Goal: Task Accomplishment & Management: Use online tool/utility

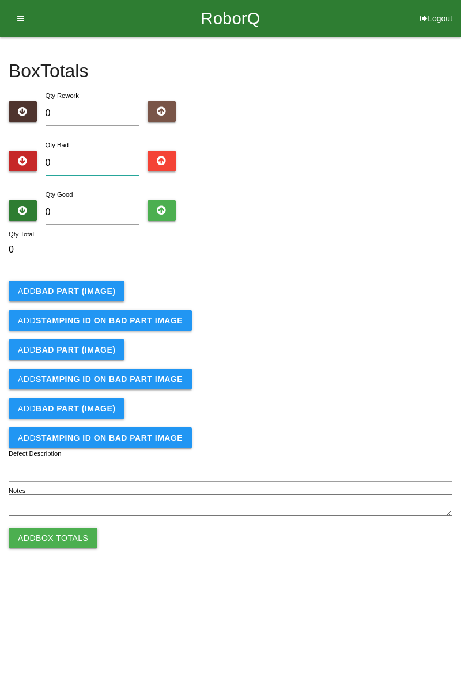
click at [102, 161] on input "0" at bounding box center [92, 163] width 94 height 25
type input "1"
click at [102, 212] on input "0" at bounding box center [92, 212] width 94 height 25
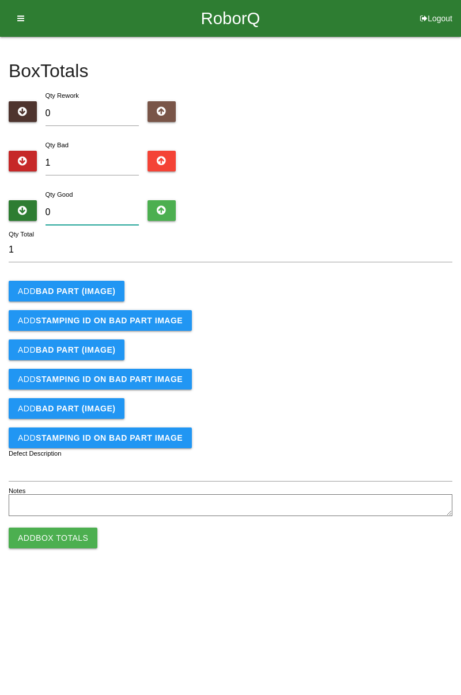
type input "8"
type input "9"
type input "83"
type input "84"
type input "83"
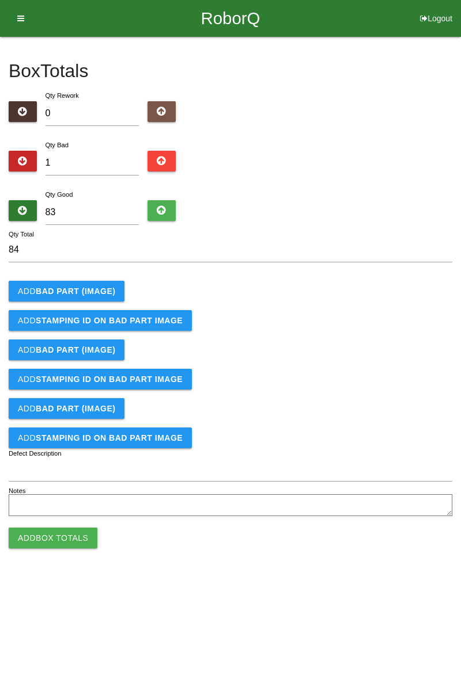
click at [94, 291] on b "BAD PART (IMAGE)" at bounding box center [75, 291] width 79 height 9
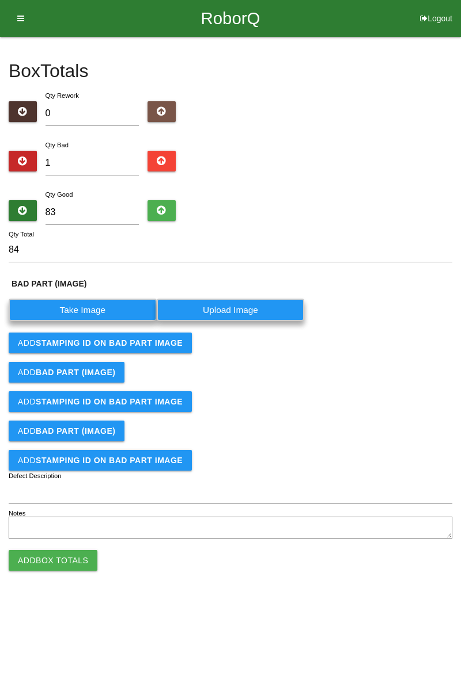
click at [106, 310] on label "Take Image" at bounding box center [83, 310] width 148 height 22
click at [0, 0] on \(IMAGE\) "Take Image" at bounding box center [0, 0] width 0 height 0
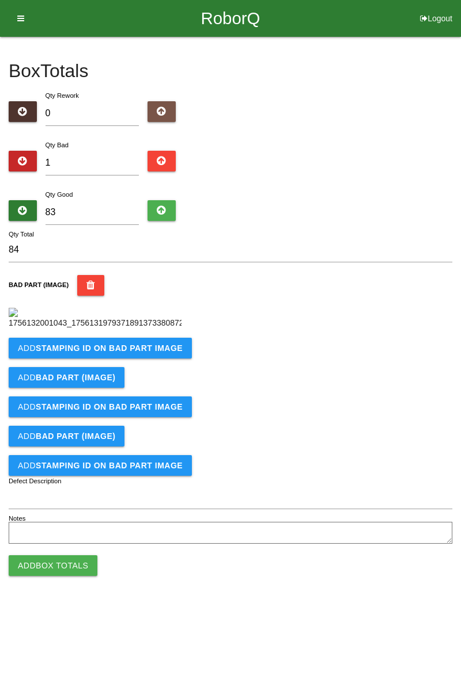
click at [155, 353] on b "STAMPING ID on BAD PART Image" at bounding box center [109, 348] width 147 height 9
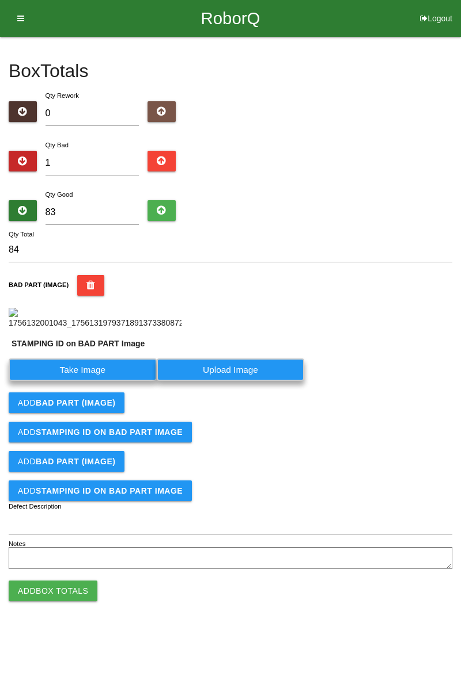
click at [105, 381] on label "Take Image" at bounding box center [83, 370] width 148 height 22
click at [0, 0] on PART "Take Image" at bounding box center [0, 0] width 0 height 0
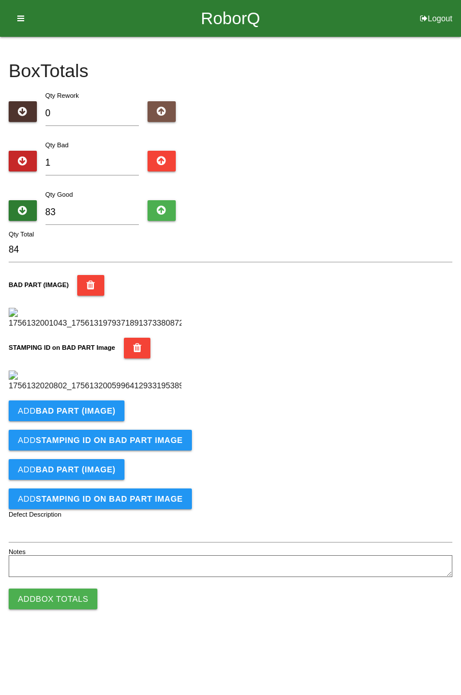
scroll to position [253, 0]
click at [77, 610] on button "Add Box Totals" at bounding box center [53, 599] width 89 height 21
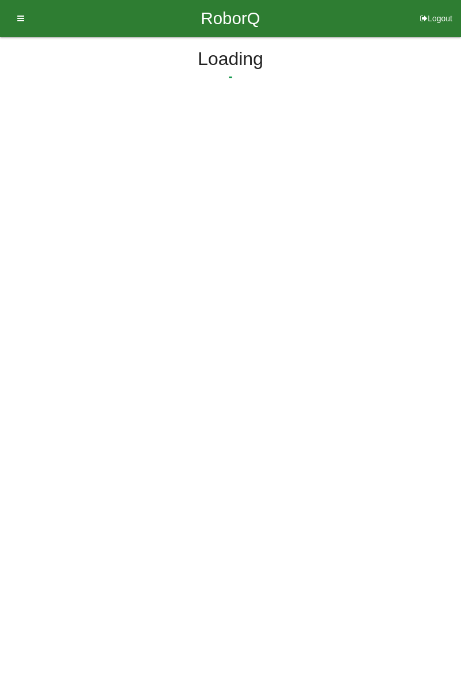
scroll to position [0, 0]
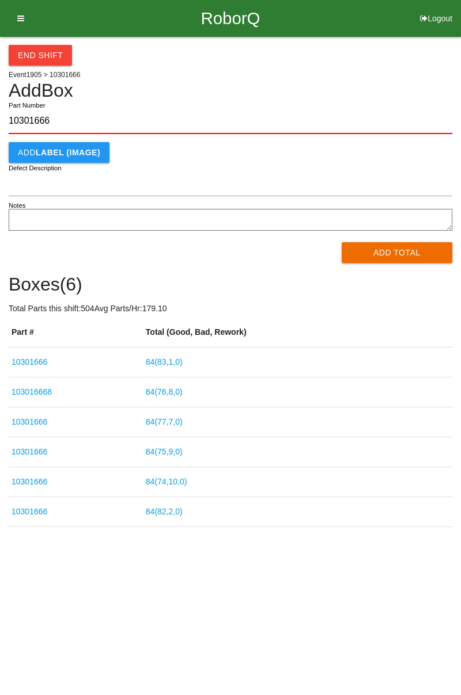
type input "10301666"
click at [460, 137] on div "End Shift Event 1905 > 10301666 Add Box 10301666 Part Number Add LABEL (IMAGE) …" at bounding box center [230, 282] width 461 height 490
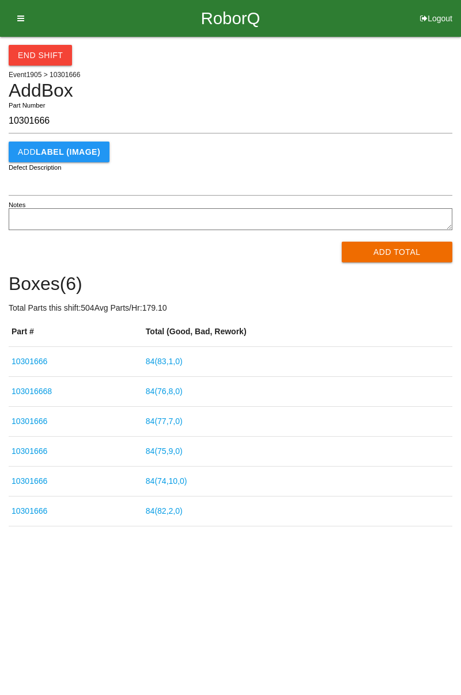
click at [402, 249] on button "Add Total" at bounding box center [396, 252] width 111 height 21
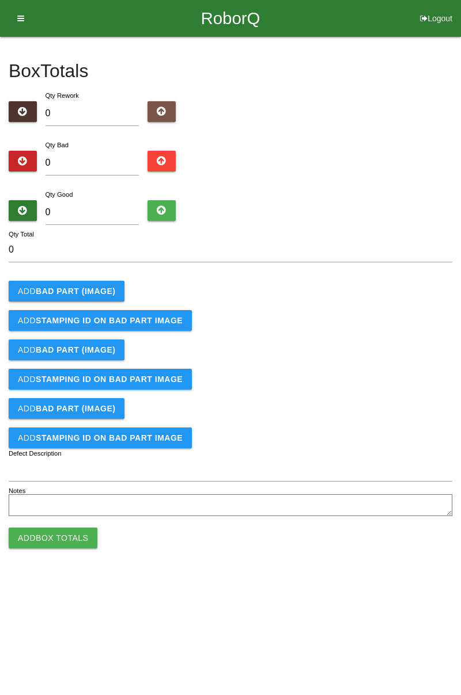
click at [97, 290] on b "BAD PART (IMAGE)" at bounding box center [75, 291] width 79 height 9
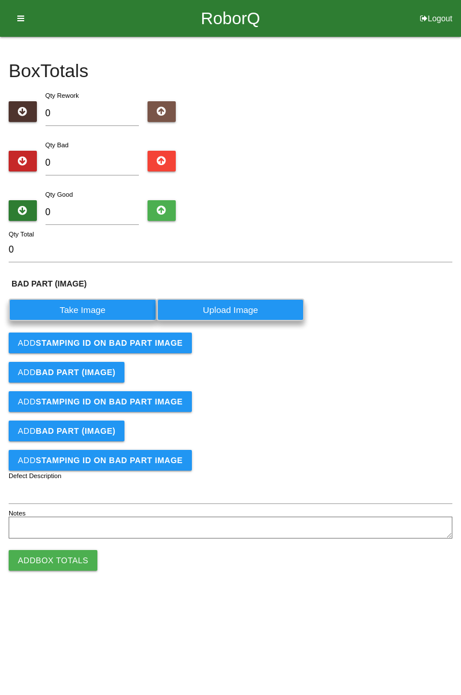
click at [93, 310] on label "Take Image" at bounding box center [83, 310] width 148 height 22
click at [0, 0] on \(IMAGE\) "Take Image" at bounding box center [0, 0] width 0 height 0
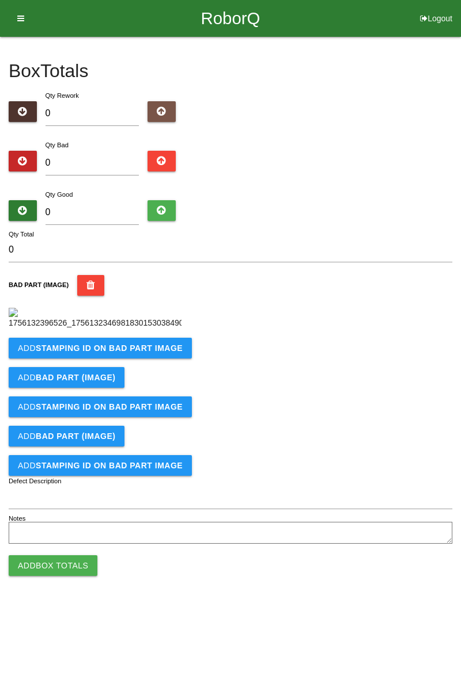
click at [153, 353] on b "STAMPING ID on BAD PART Image" at bounding box center [109, 348] width 147 height 9
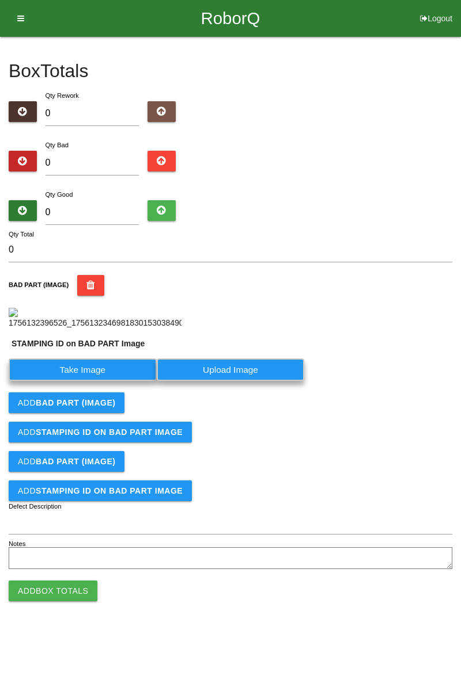
click at [102, 381] on label "Take Image" at bounding box center [83, 370] width 148 height 22
click at [0, 0] on PART "Take Image" at bounding box center [0, 0] width 0 height 0
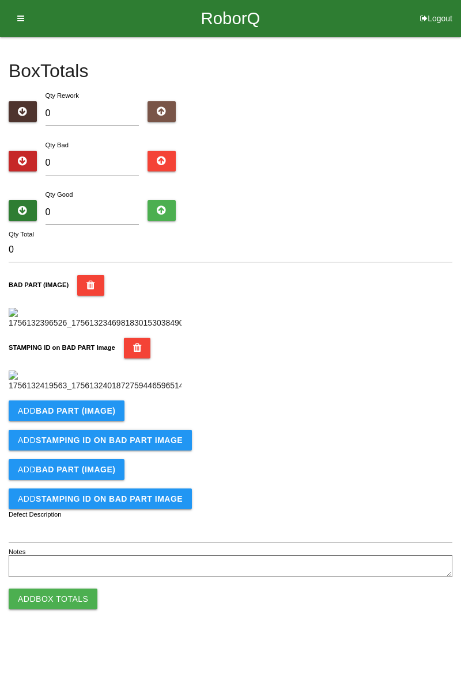
scroll to position [253, 0]
click at [112, 421] on button "Add BAD PART (IMAGE)" at bounding box center [67, 411] width 116 height 21
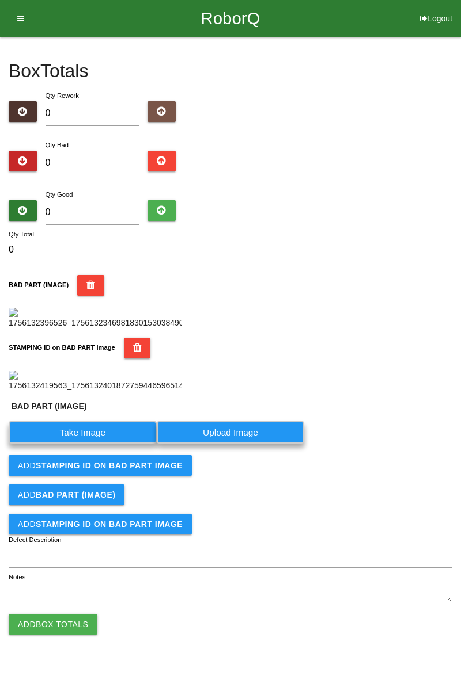
click at [117, 444] on label "Take Image" at bounding box center [83, 432] width 148 height 22
click at [0, 0] on \(IMAGE\) "Take Image" at bounding box center [0, 0] width 0 height 0
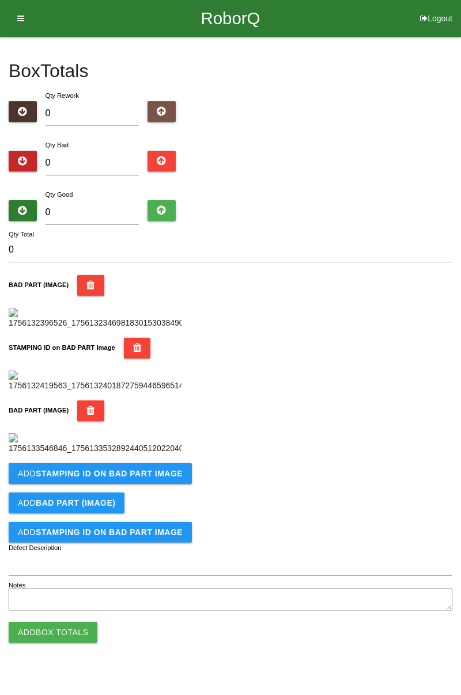
scroll to position [442, 0]
click at [158, 478] on b "STAMPING ID on BAD PART Image" at bounding box center [109, 473] width 147 height 9
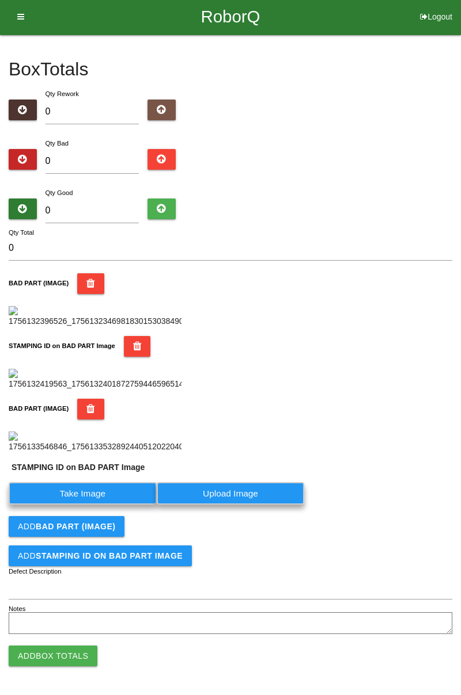
click at [127, 505] on label "Take Image" at bounding box center [83, 493] width 148 height 22
click at [0, 0] on PART "Take Image" at bounding box center [0, 0] width 0 height 0
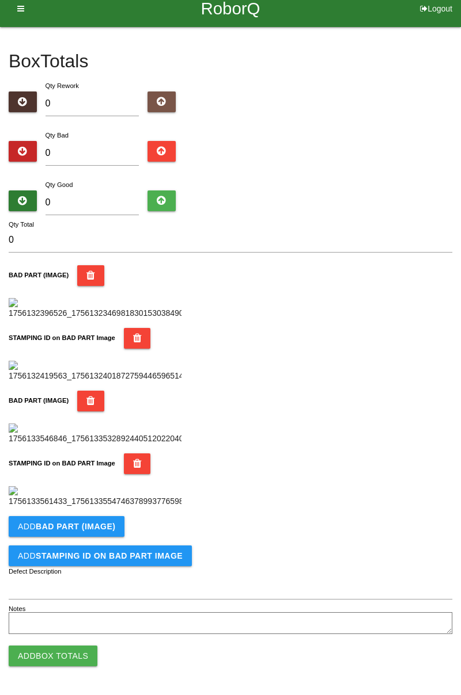
scroll to position [631, 0]
click at [96, 527] on b "BAD PART (IMAGE)" at bounding box center [75, 526] width 79 height 9
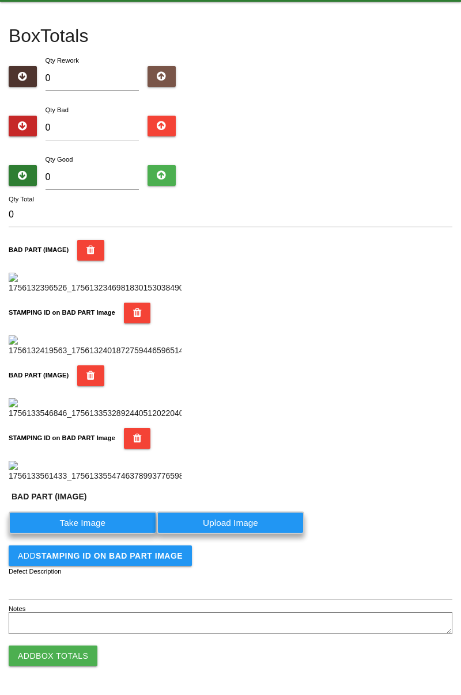
scroll to position [656, 0]
click at [101, 519] on label "Take Image" at bounding box center [83, 523] width 148 height 22
click at [0, 0] on \(IMAGE\) "Take Image" at bounding box center [0, 0] width 0 height 0
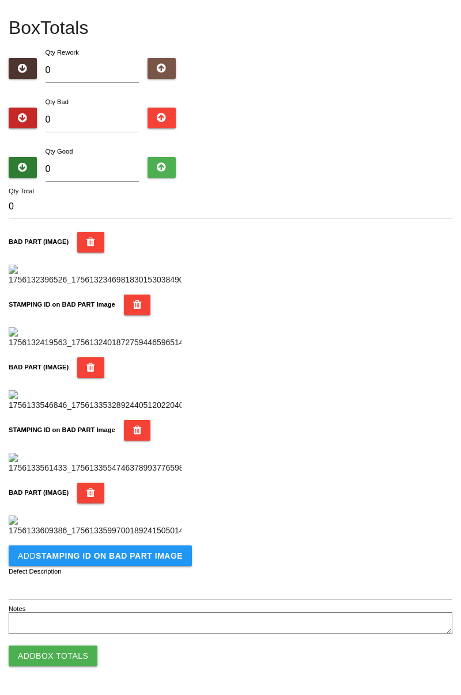
scroll to position [820, 0]
click at [143, 561] on button "Add STAMPING ID on BAD PART Image" at bounding box center [100, 556] width 183 height 21
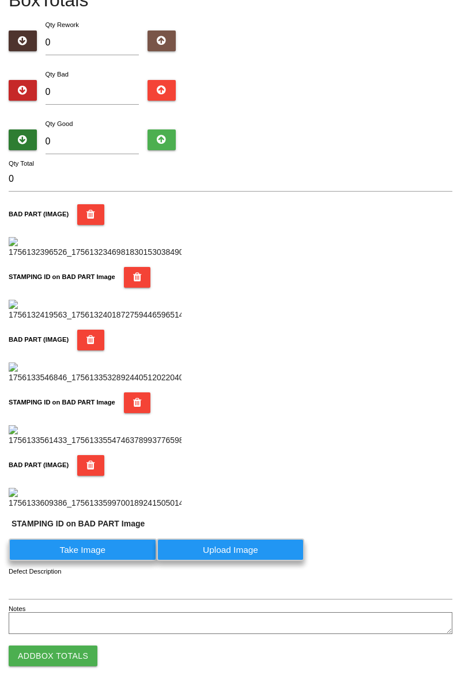
click at [105, 561] on label "Take Image" at bounding box center [83, 550] width 148 height 22
click at [0, 0] on PART "Take Image" at bounding box center [0, 0] width 0 height 0
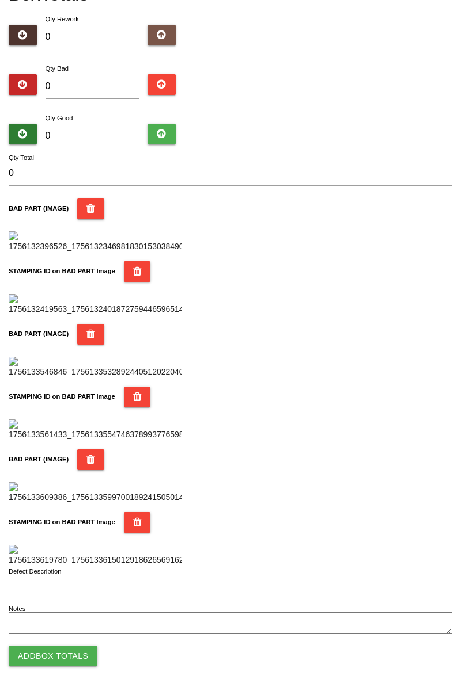
scroll to position [1009, 0]
click at [75, 649] on button "Add Box Totals" at bounding box center [53, 656] width 89 height 21
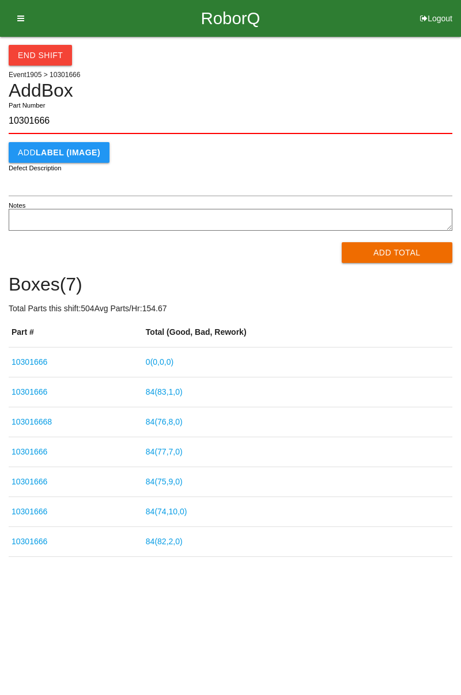
type input "10301666"
click at [460, 174] on div "End Shift Event 1905 > 10301666 Add Box 10301666 Part Number Add LABEL (IMAGE) …" at bounding box center [230, 297] width 461 height 520
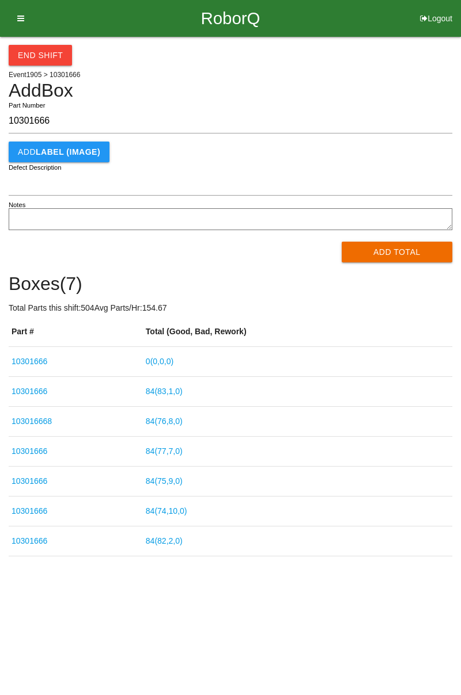
click at [172, 359] on link "0 ( 0 , 0 , 0 )" at bounding box center [160, 361] width 28 height 9
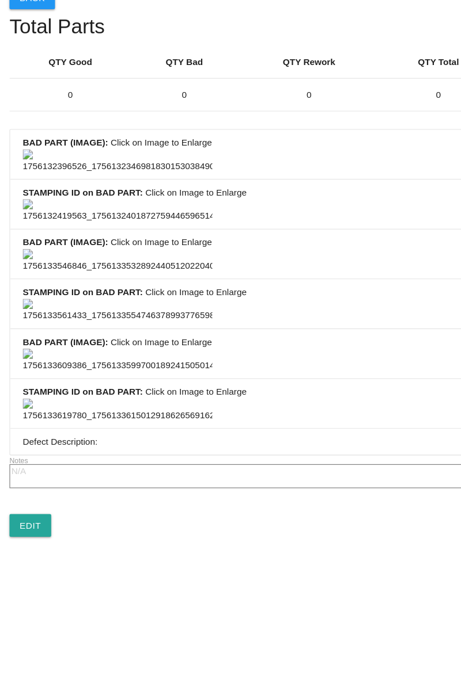
scroll to position [856, 0]
click at [36, 551] on link "Edit" at bounding box center [28, 540] width 38 height 21
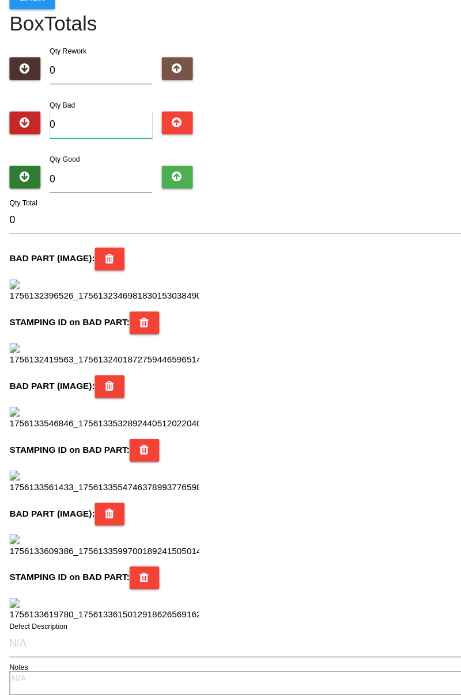
click at [105, 173] on input "0" at bounding box center [92, 175] width 94 height 25
type input "1"
type input "12"
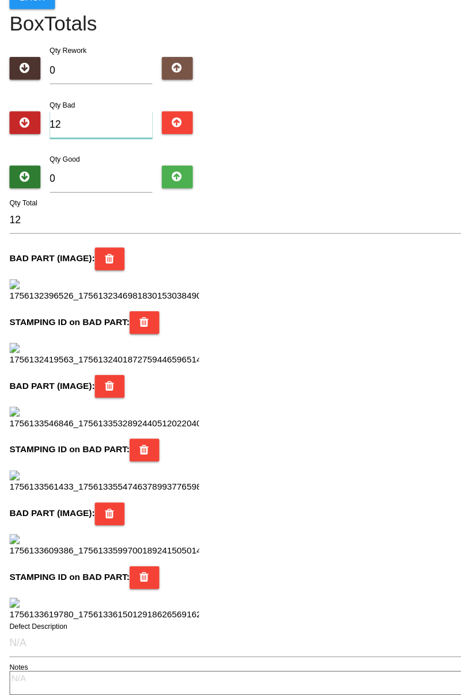
type input "12"
click at [100, 223] on input "0" at bounding box center [92, 224] width 94 height 25
type input "7"
type input "19"
type input "76"
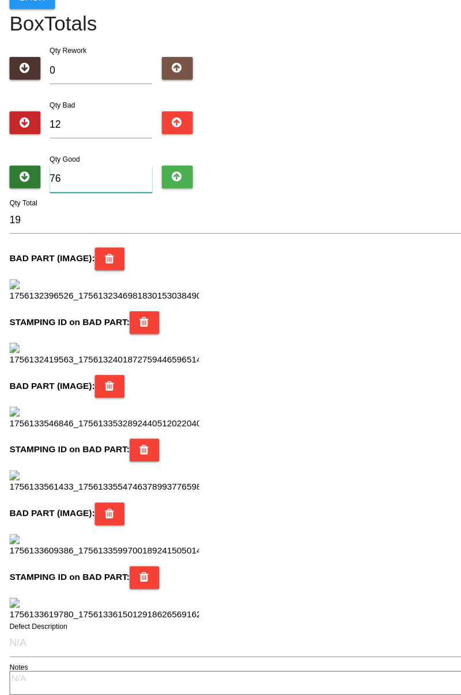
type input "88"
type input "7"
type input "19"
type input "74"
type input "86"
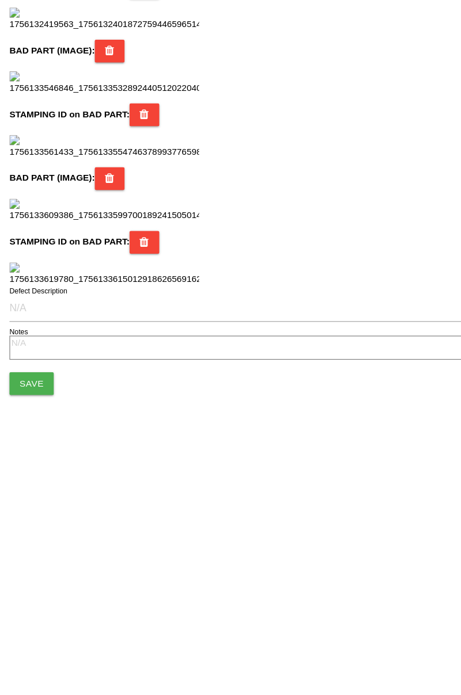
type input "74"
click at [42, 624] on button "Save" at bounding box center [29, 627] width 40 height 21
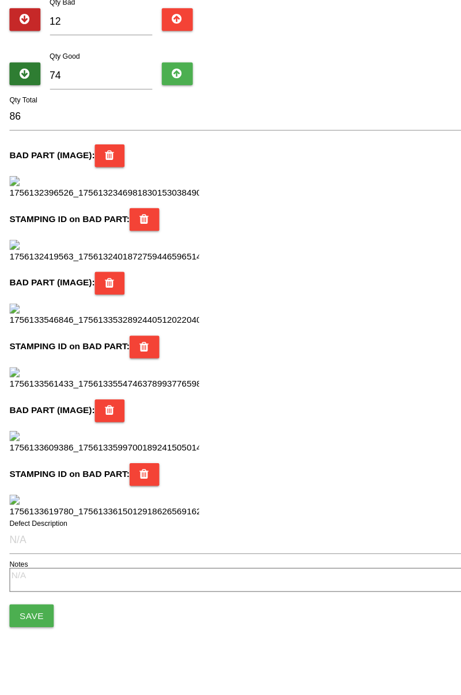
scroll to position [1022, 0]
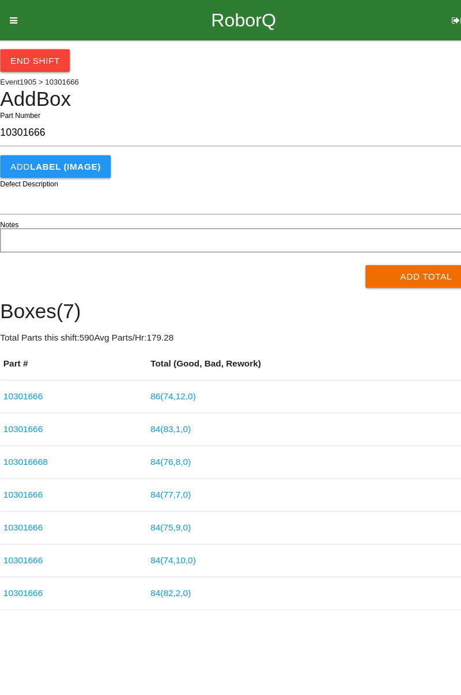
type input "10301666"
click at [394, 243] on button "Add Total" at bounding box center [396, 252] width 111 height 21
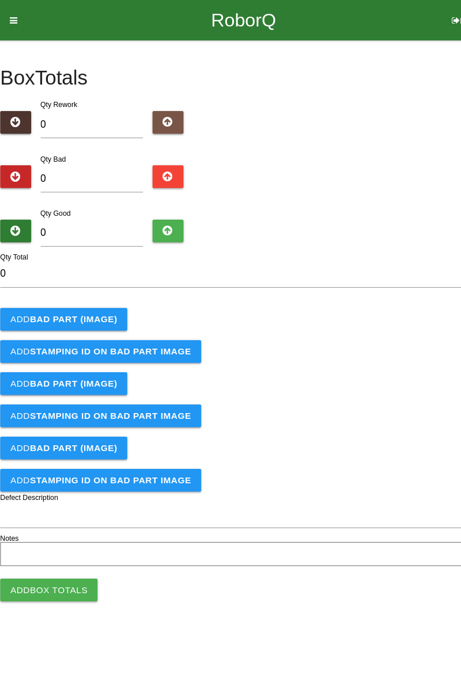
click at [87, 291] on b "BAD PART (IMAGE)" at bounding box center [75, 291] width 79 height 9
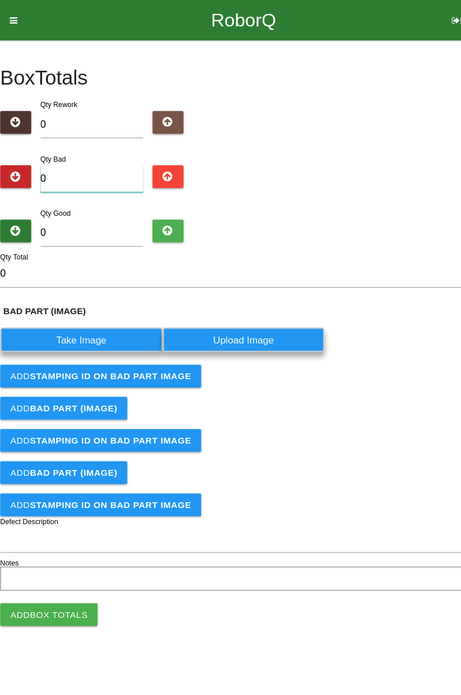
click at [95, 159] on input "0" at bounding box center [92, 163] width 94 height 25
type input "4"
click at [101, 307] on label "Take Image" at bounding box center [83, 310] width 148 height 22
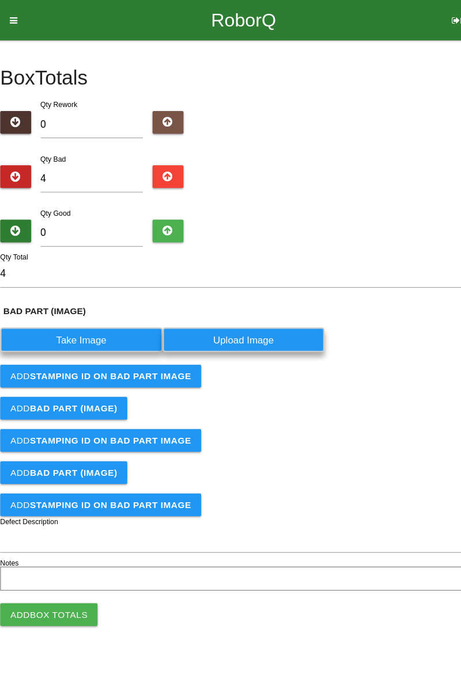
click at [0, 0] on \(IMAGE\) "Take Image" at bounding box center [0, 0] width 0 height 0
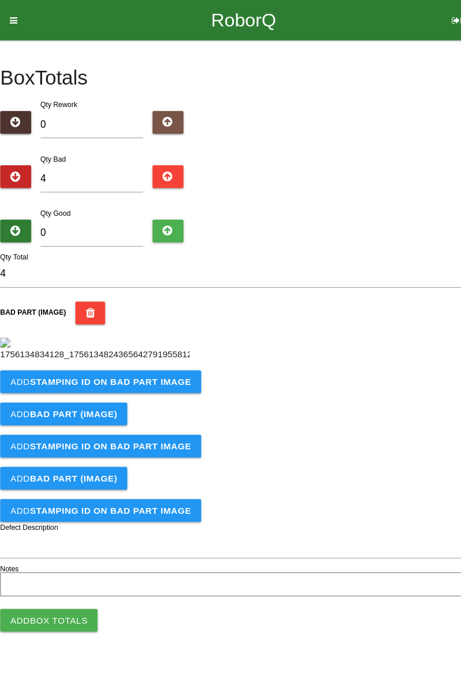
click at [159, 353] on b "STAMPING ID on BAD PART Image" at bounding box center [109, 348] width 147 height 9
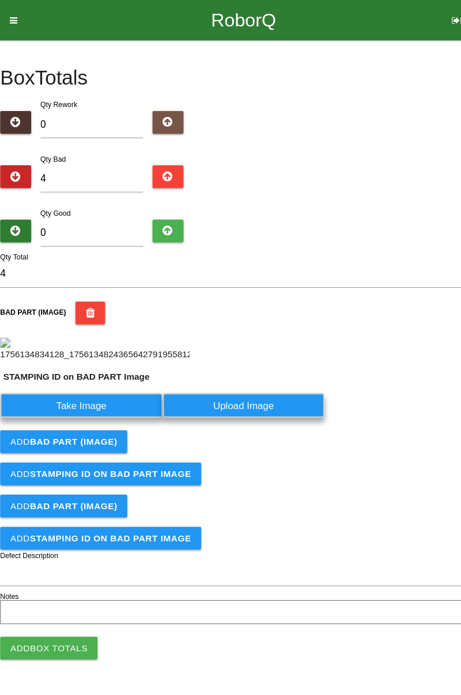
click at [110, 381] on label "Take Image" at bounding box center [83, 370] width 148 height 22
click at [0, 0] on PART "Take Image" at bounding box center [0, 0] width 0 height 0
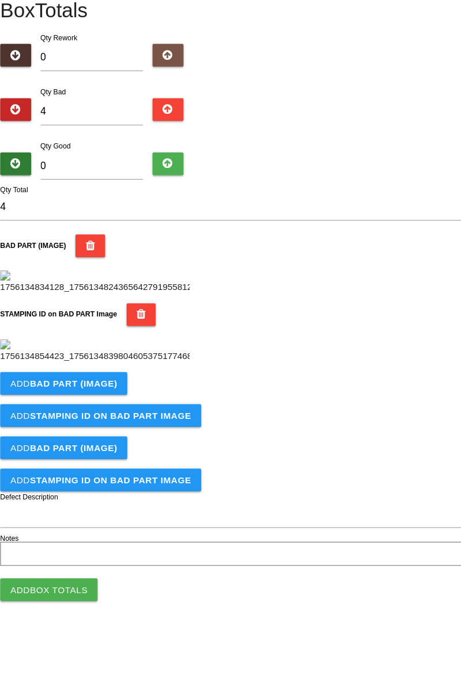
scroll to position [253, 0]
click at [92, 416] on b "BAD PART (IMAGE)" at bounding box center [75, 410] width 79 height 9
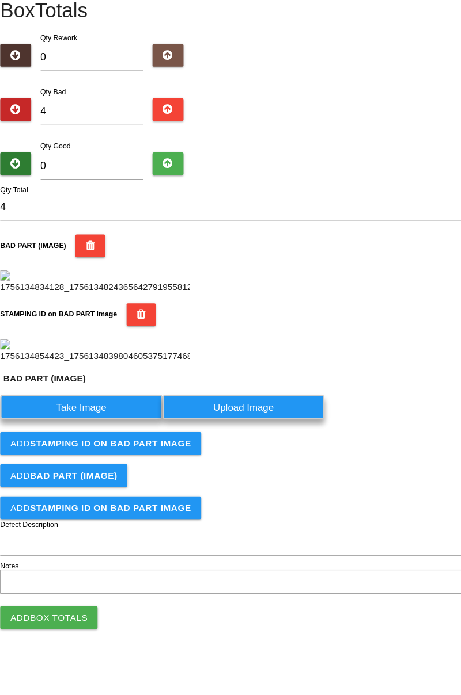
click at [93, 444] on label "Take Image" at bounding box center [83, 432] width 148 height 22
click at [0, 0] on \(IMAGE\) "Take Image" at bounding box center [0, 0] width 0 height 0
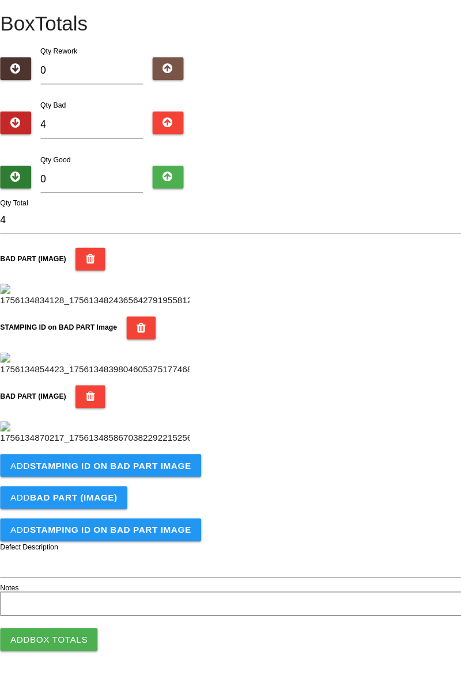
scroll to position [442, 0]
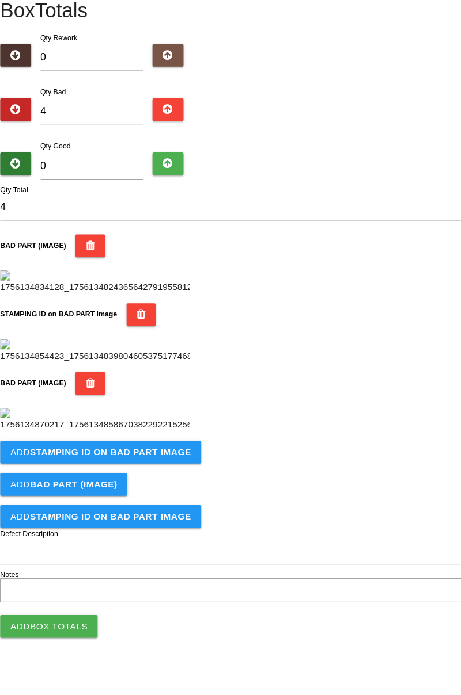
click at [134, 478] on b "STAMPING ID on BAD PART Image" at bounding box center [109, 473] width 147 height 9
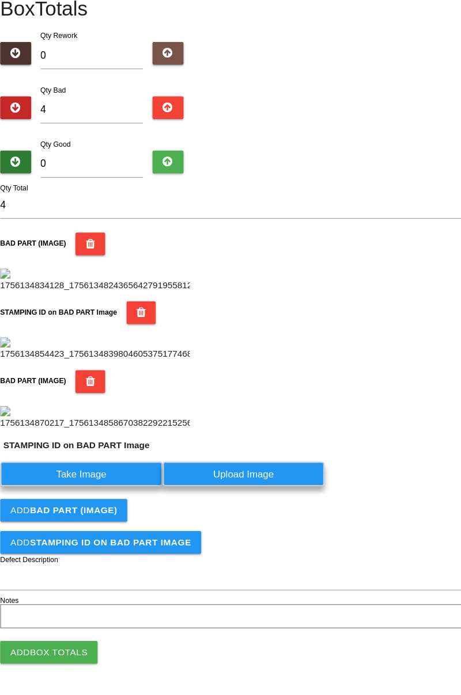
click at [104, 505] on label "Take Image" at bounding box center [83, 493] width 148 height 22
click at [0, 0] on PART "Take Image" at bounding box center [0, 0] width 0 height 0
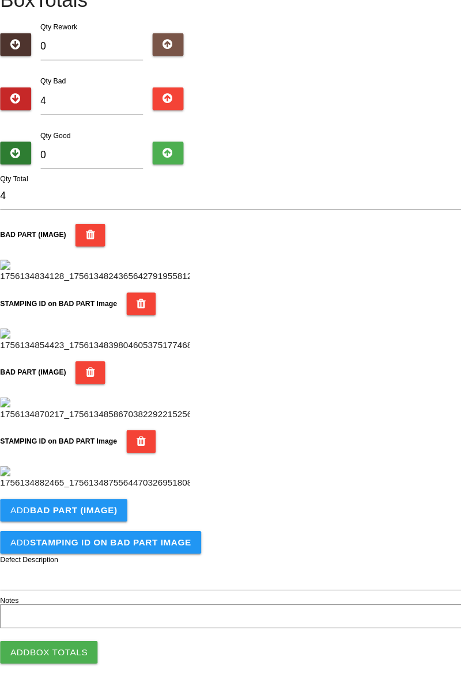
scroll to position [631, 0]
click at [101, 526] on b "BAD PART (IMAGE)" at bounding box center [75, 526] width 79 height 9
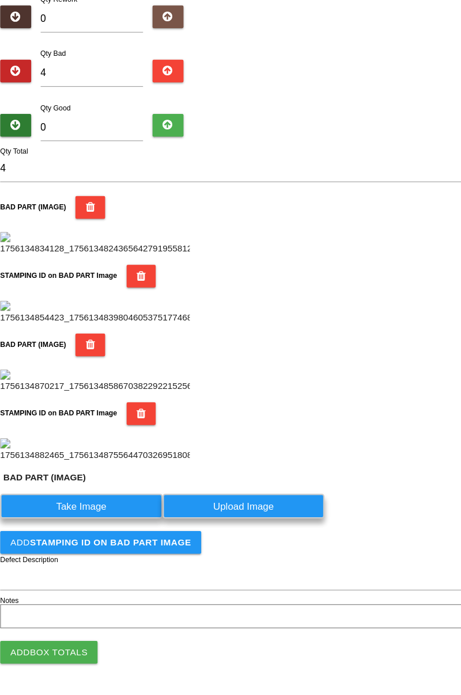
click at [91, 534] on label "Take Image" at bounding box center [83, 523] width 148 height 22
click at [0, 0] on \(IMAGE\) "Take Image" at bounding box center [0, 0] width 0 height 0
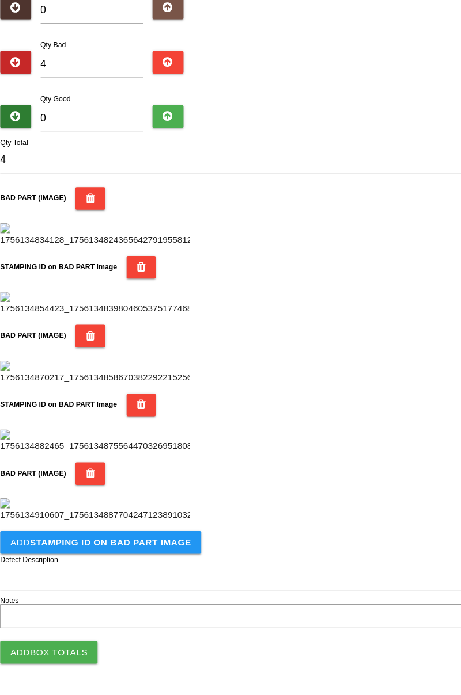
scroll to position [820, 0]
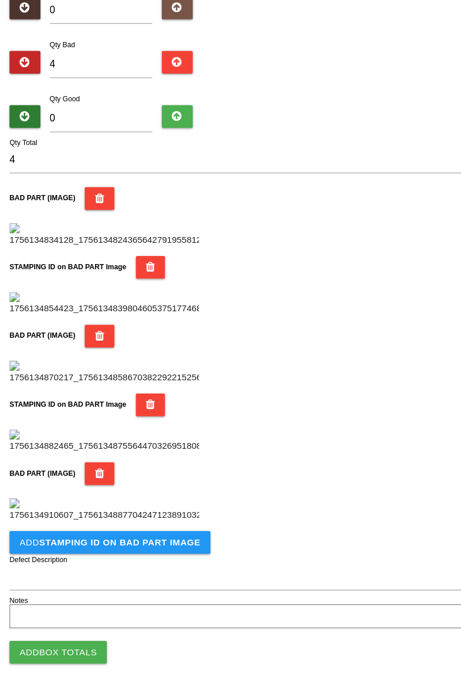
click at [125, 555] on b "STAMPING ID on BAD PART Image" at bounding box center [109, 555] width 147 height 9
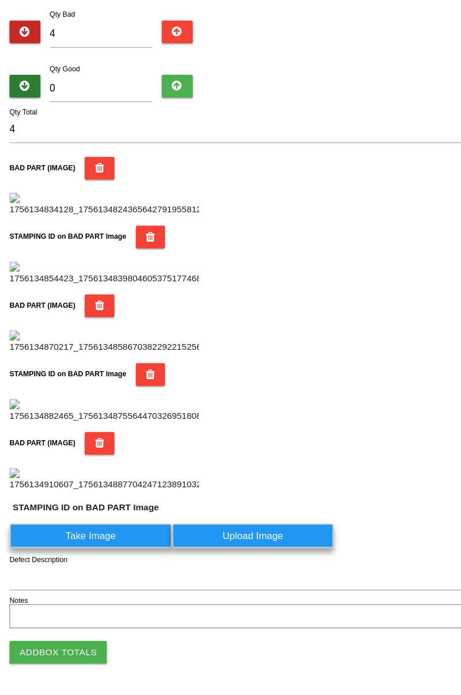
click at [103, 561] on label "Take Image" at bounding box center [83, 550] width 148 height 22
click at [0, 0] on PART "Take Image" at bounding box center [0, 0] width 0 height 0
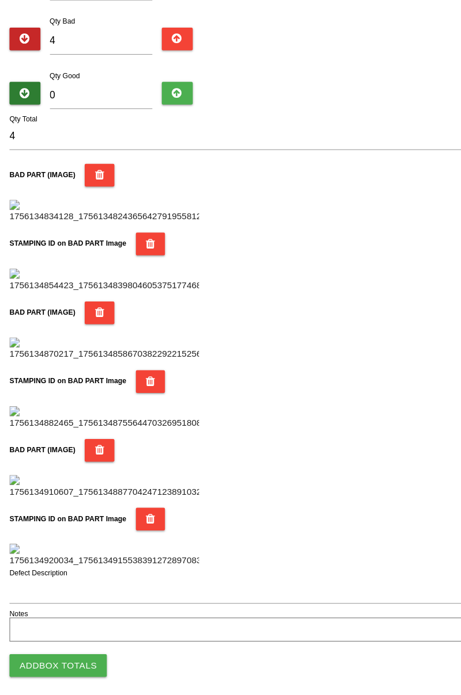
click at [419, 387] on div "STAMPING ID on BAD PART Image" at bounding box center [230, 414] width 443 height 54
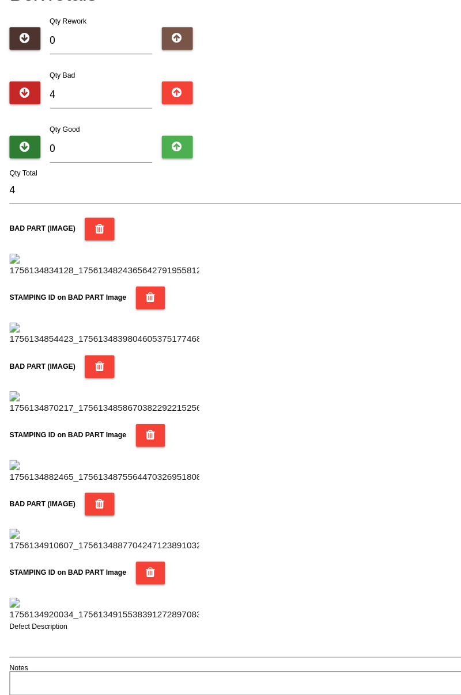
scroll to position [0, 0]
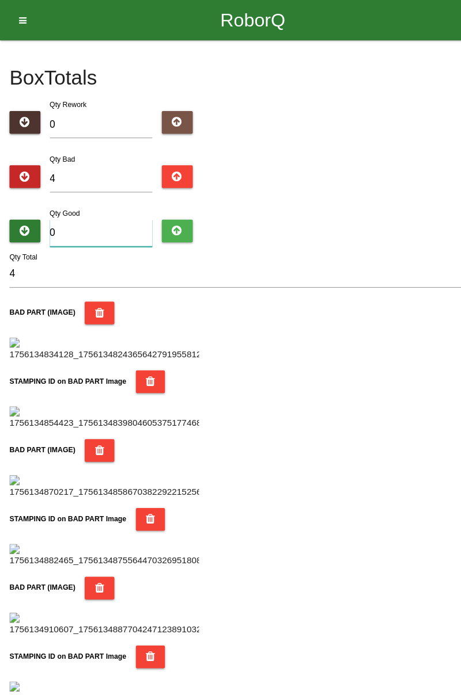
click at [97, 214] on input "0" at bounding box center [92, 212] width 94 height 25
type input "8"
type input "12"
type input "80"
type input "84"
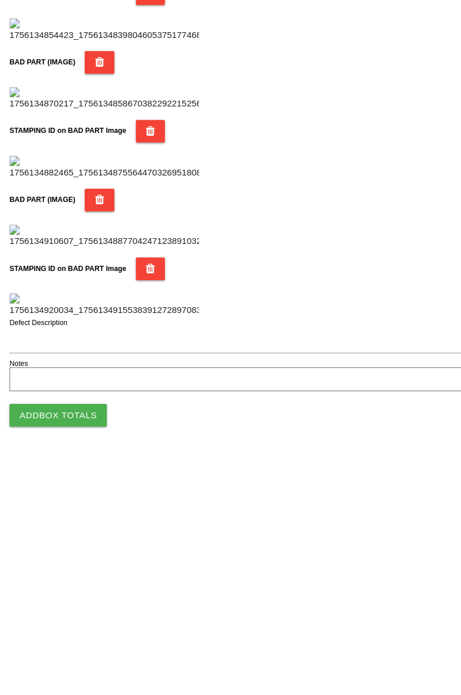
type input "80"
click at [79, 655] on button "Add Box Totals" at bounding box center [53, 656] width 89 height 21
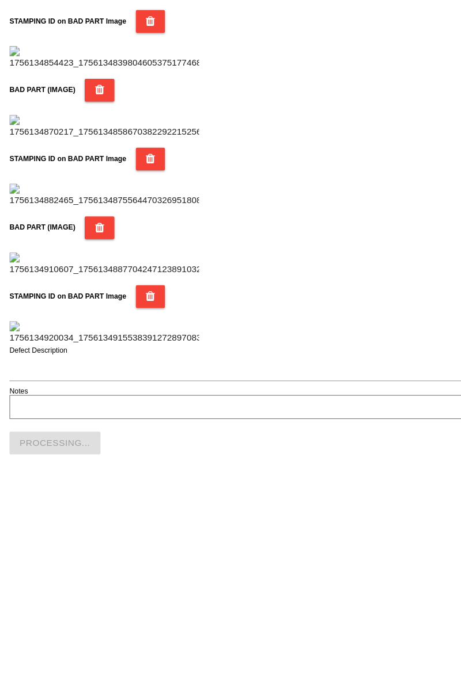
scroll to position [1009, 0]
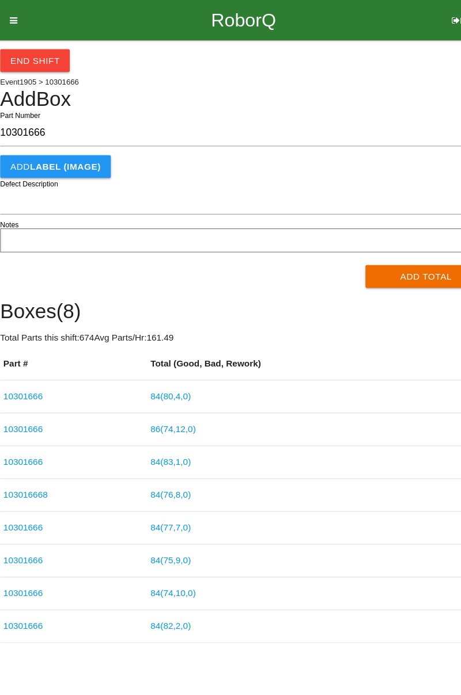
type input "10301666"
click at [383, 250] on button "Add Total" at bounding box center [396, 252] width 111 height 21
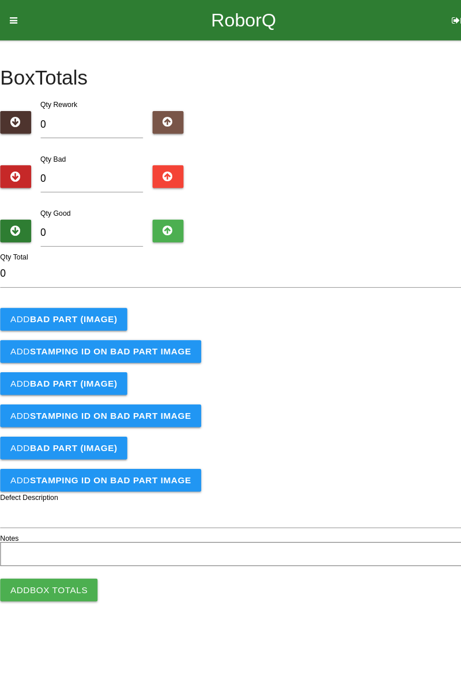
click at [104, 292] on b "BAD PART (IMAGE)" at bounding box center [75, 291] width 79 height 9
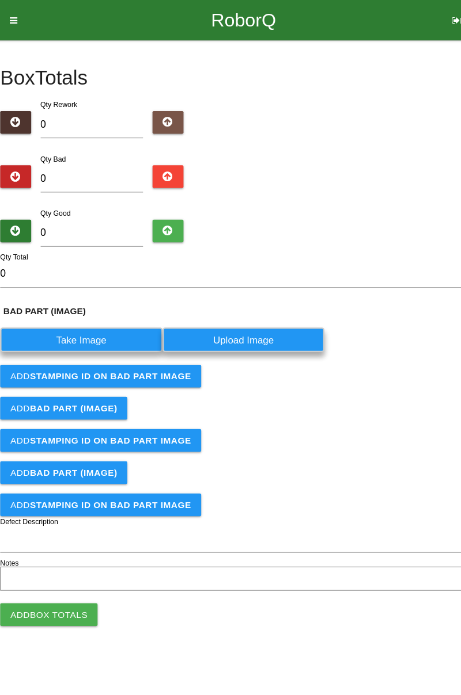
click at [100, 308] on label "Take Image" at bounding box center [83, 310] width 148 height 22
click at [0, 0] on \(IMAGE\) "Take Image" at bounding box center [0, 0] width 0 height 0
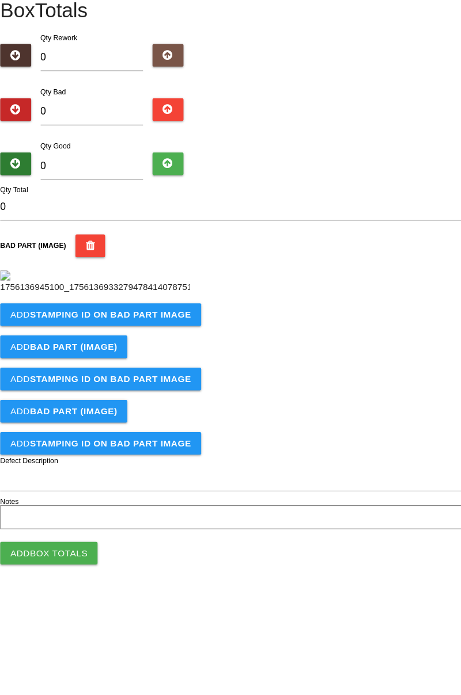
scroll to position [64, 0]
click at [79, 353] on b "STAMPING ID on BAD PART Image" at bounding box center [109, 348] width 147 height 9
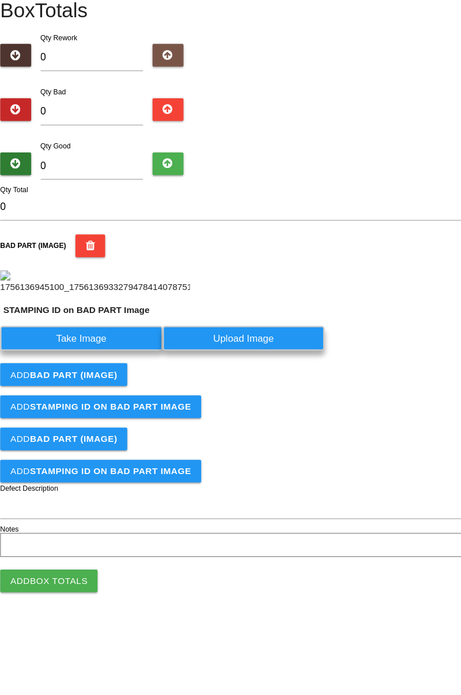
click at [96, 381] on label "Take Image" at bounding box center [83, 370] width 148 height 22
click at [0, 0] on PART "Take Image" at bounding box center [0, 0] width 0 height 0
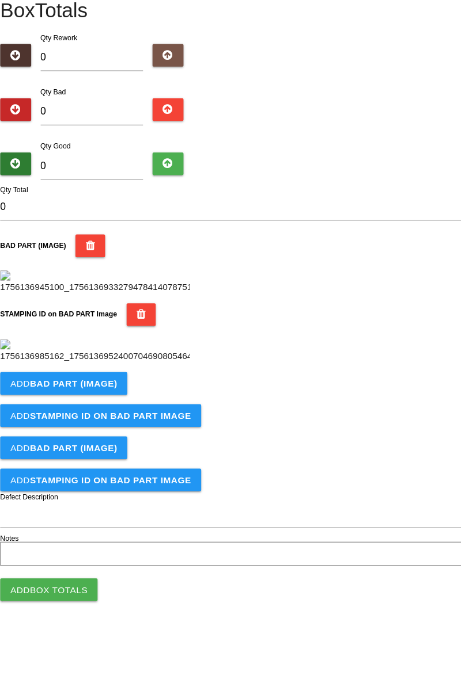
scroll to position [253, 0]
click at [97, 421] on button "Add BAD PART (IMAGE)" at bounding box center [67, 411] width 116 height 21
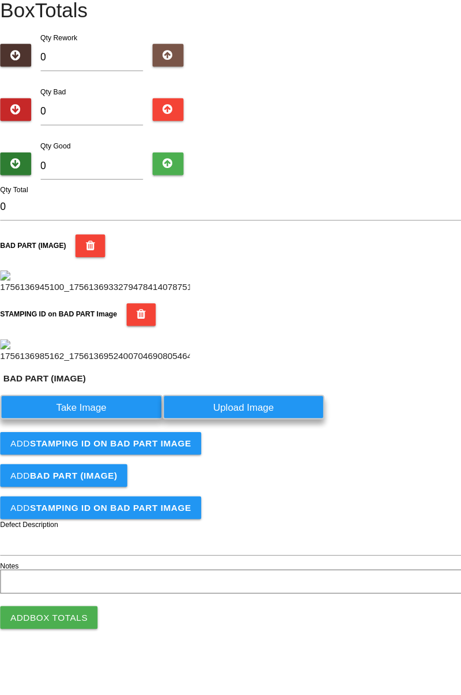
click at [90, 444] on label "Take Image" at bounding box center [83, 432] width 148 height 22
click at [0, 0] on \(IMAGE\) "Take Image" at bounding box center [0, 0] width 0 height 0
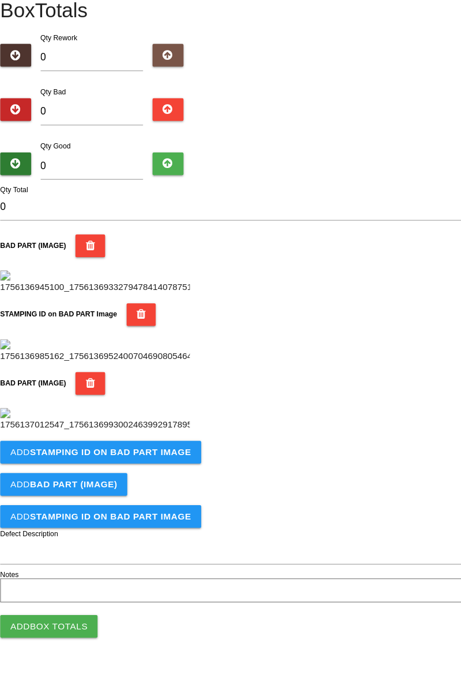
scroll to position [442, 0]
click at [119, 484] on button "Add STAMPING ID on BAD PART Image" at bounding box center [100, 473] width 183 height 21
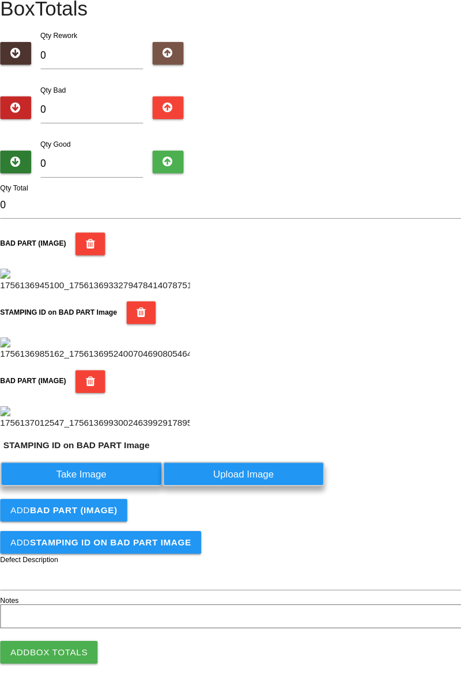
click at [108, 505] on label "Take Image" at bounding box center [83, 493] width 148 height 22
click at [0, 0] on PART "Take Image" at bounding box center [0, 0] width 0 height 0
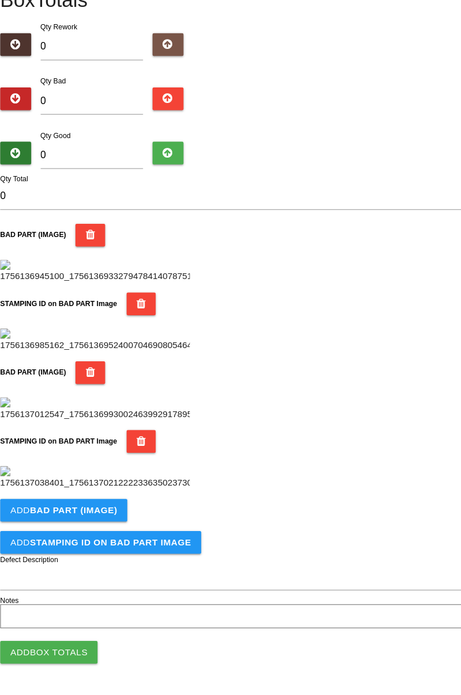
scroll to position [631, 0]
click at [101, 530] on b "BAD PART (IMAGE)" at bounding box center [75, 526] width 79 height 9
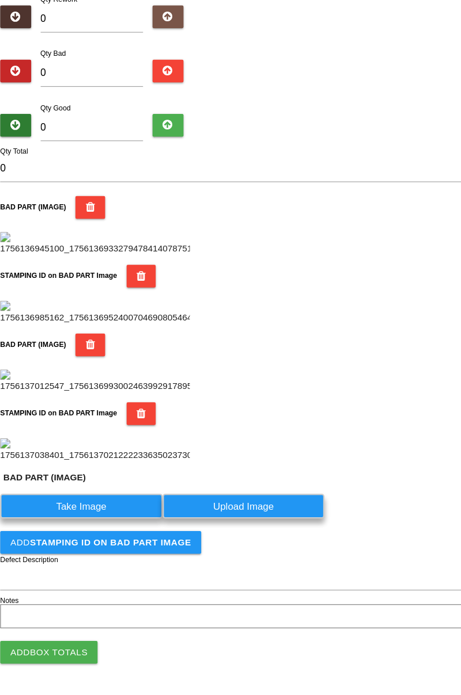
click at [102, 534] on label "Take Image" at bounding box center [83, 523] width 148 height 22
click at [0, 0] on \(IMAGE\) "Take Image" at bounding box center [0, 0] width 0 height 0
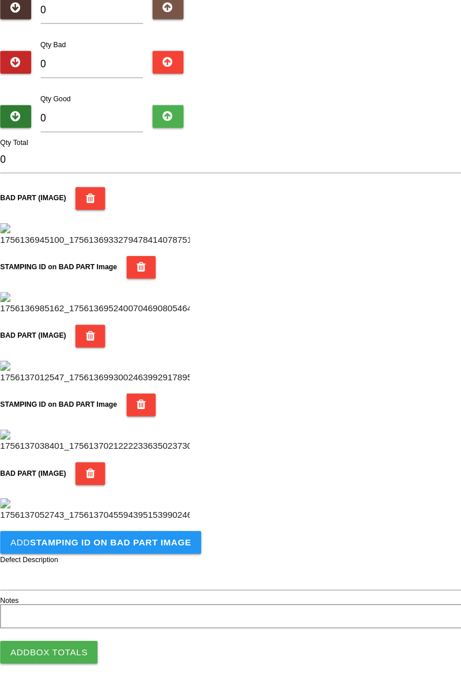
scroll to position [820, 0]
click at [113, 555] on b "STAMPING ID on BAD PART Image" at bounding box center [109, 555] width 147 height 9
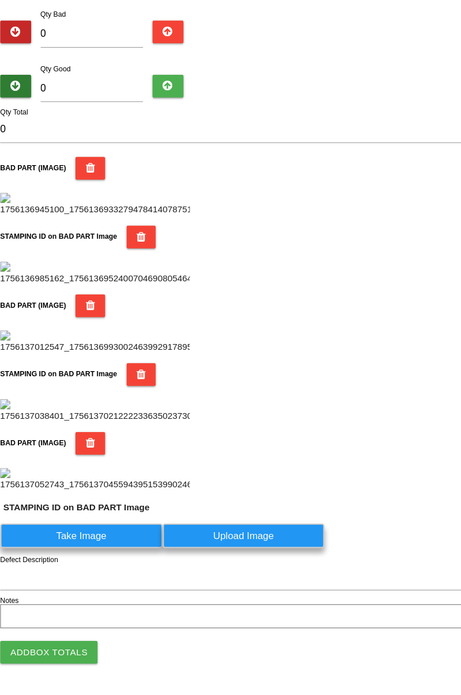
click at [114, 561] on label "Take Image" at bounding box center [83, 550] width 148 height 22
click at [0, 0] on PART "Take Image" at bounding box center [0, 0] width 0 height 0
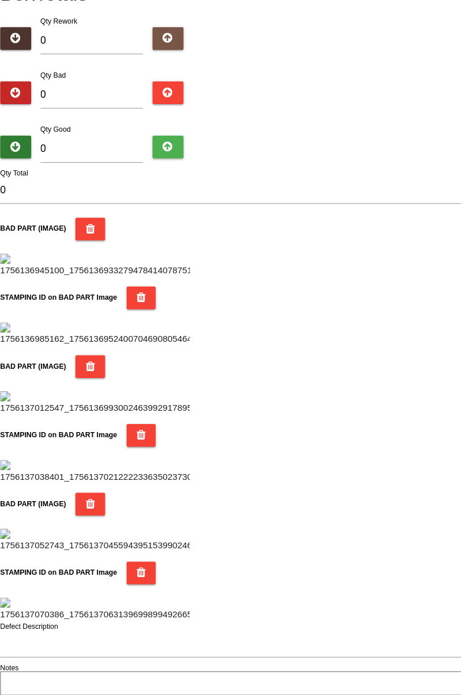
scroll to position [0, 0]
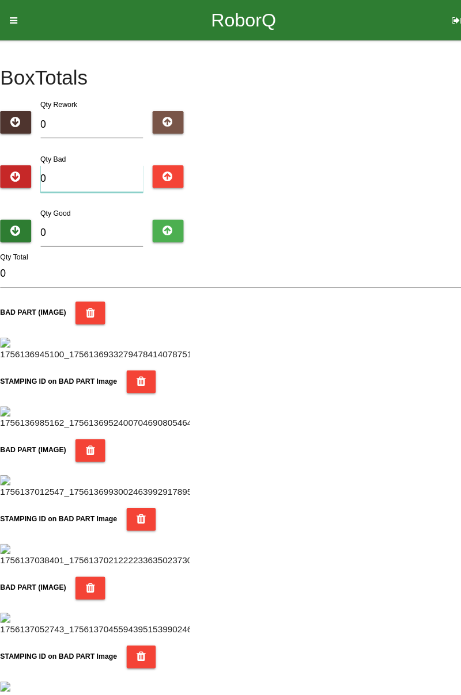
click at [104, 159] on input "0" at bounding box center [92, 163] width 94 height 25
type input "8"
click at [96, 201] on input "0" at bounding box center [92, 212] width 94 height 25
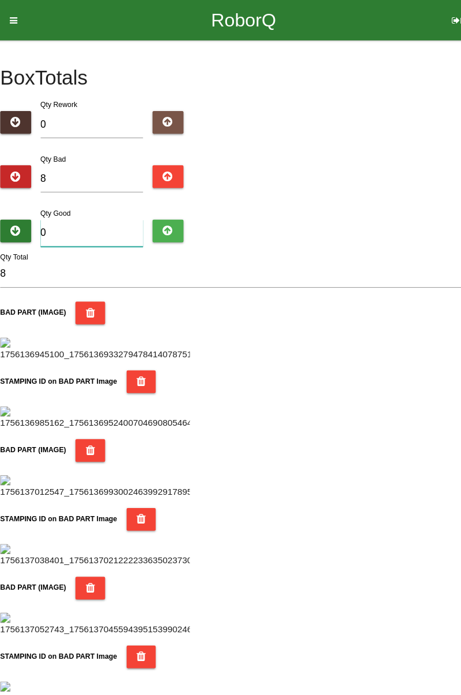
type input "7"
type input "15"
type input "74"
type input "82"
type input "7"
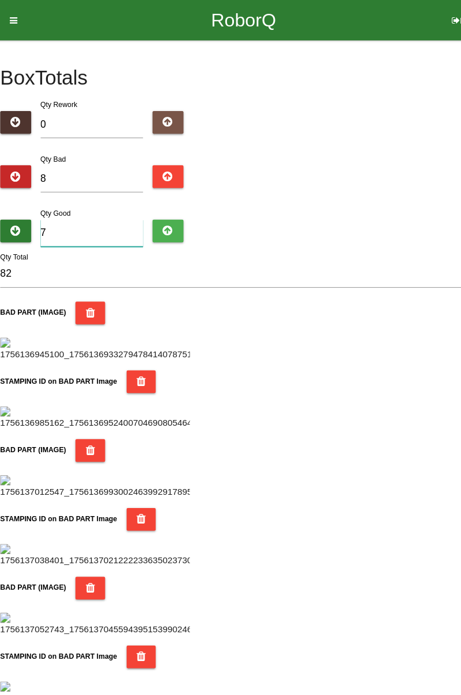
type input "15"
type input "76"
type input "84"
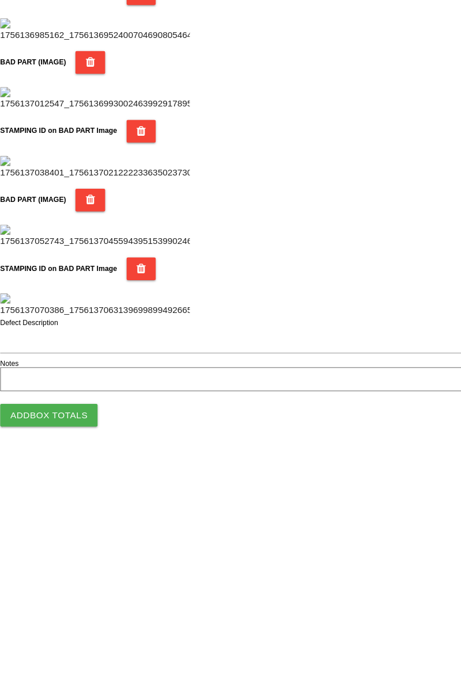
type input "76"
click at [74, 655] on button "Add Box Totals" at bounding box center [53, 656] width 89 height 21
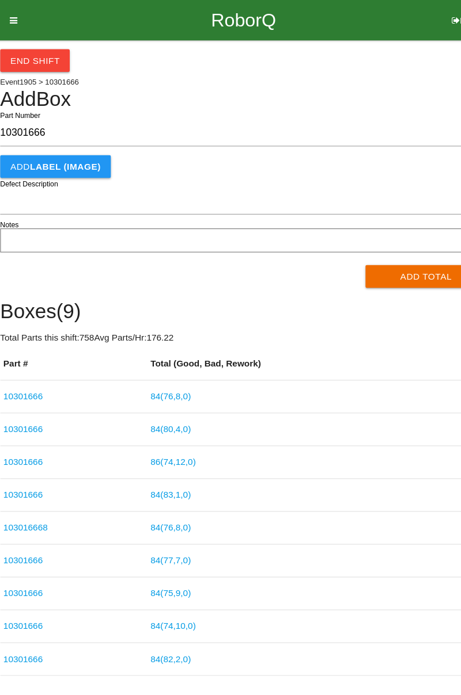
type input "10301666"
